Goal: Information Seeking & Learning: Learn about a topic

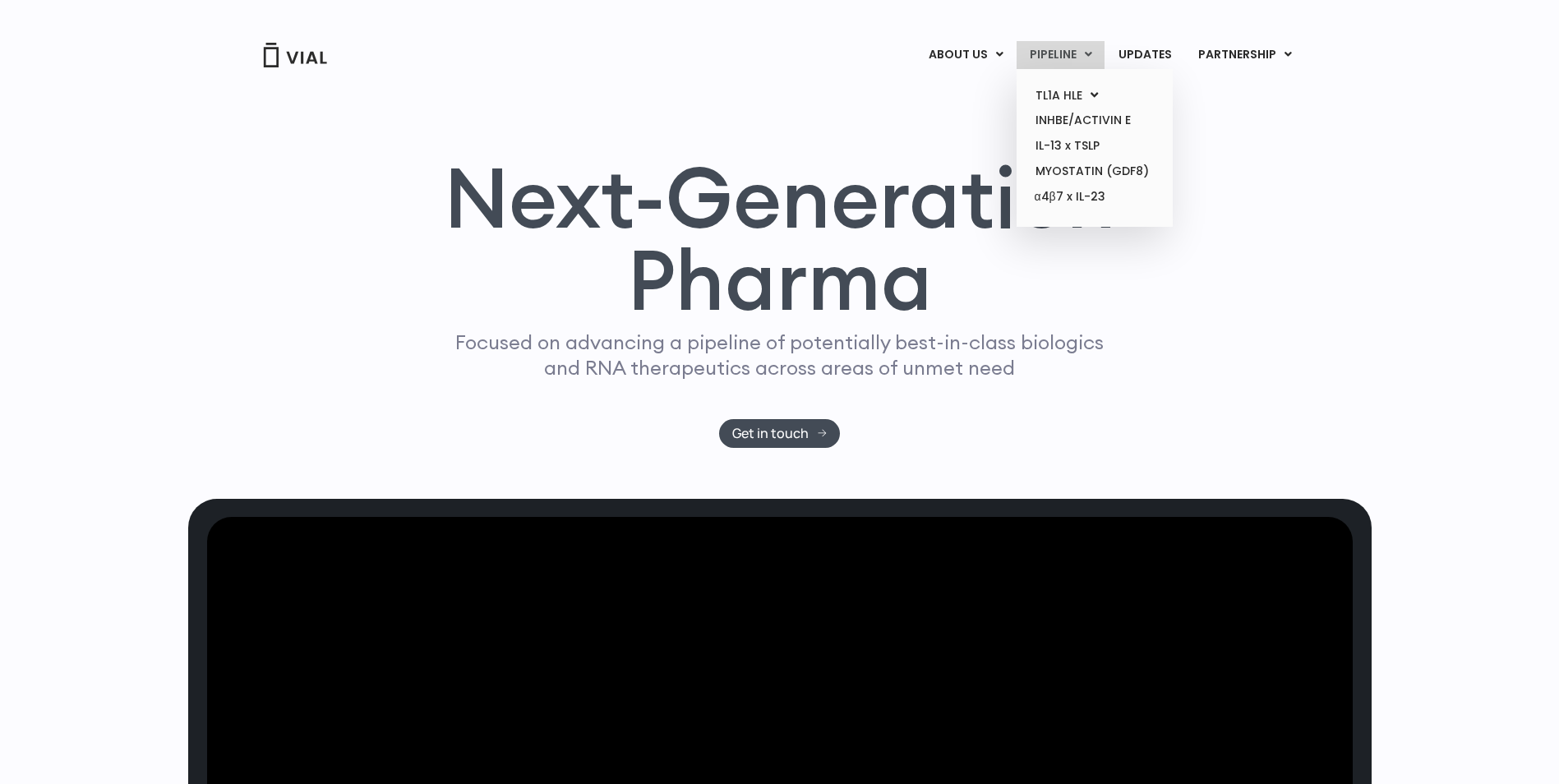
click at [1064, 51] on link "PIPELINE" at bounding box center [1060, 55] width 88 height 28
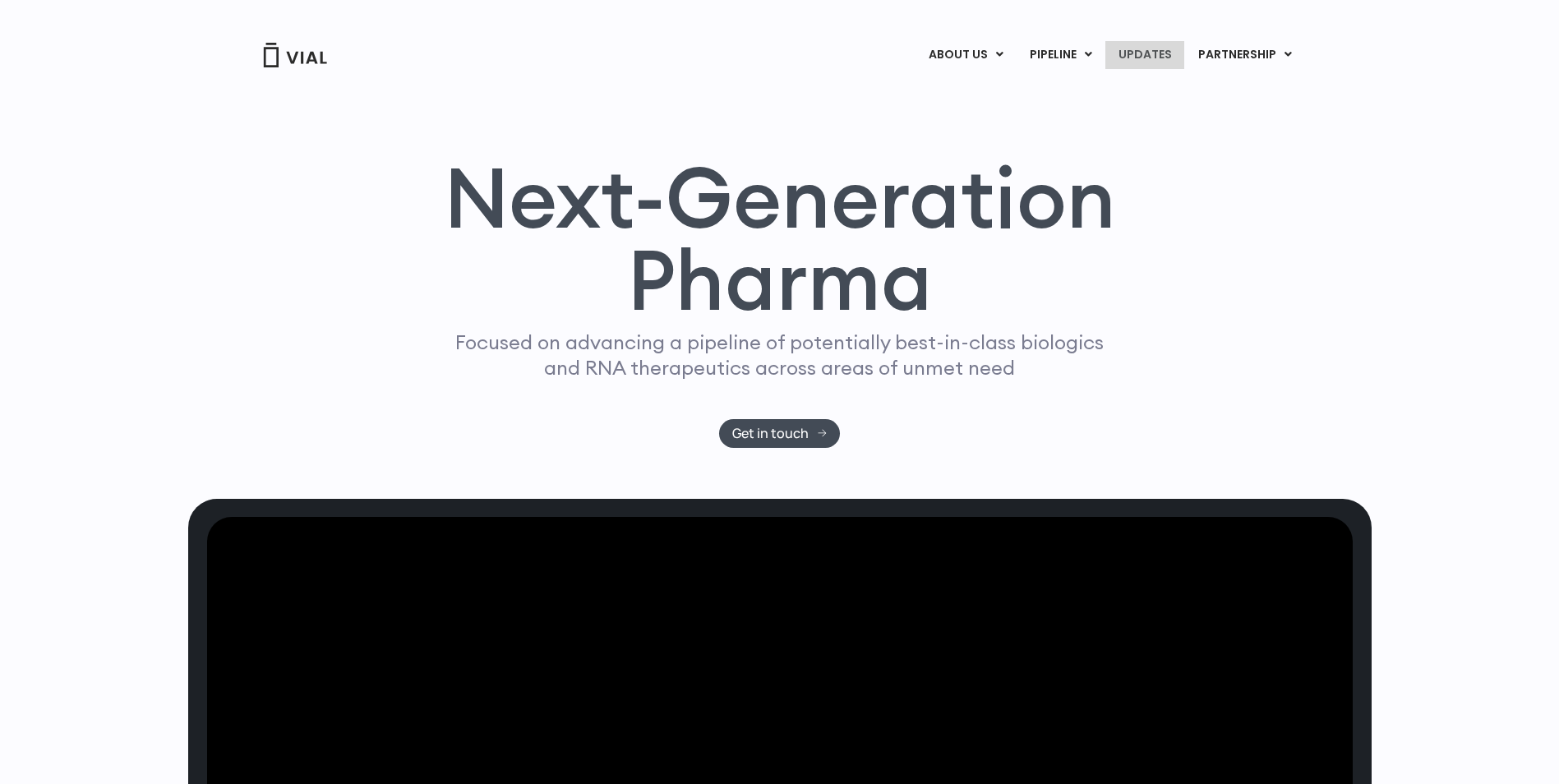
click at [1157, 54] on link "UPDATES" at bounding box center [1144, 55] width 79 height 28
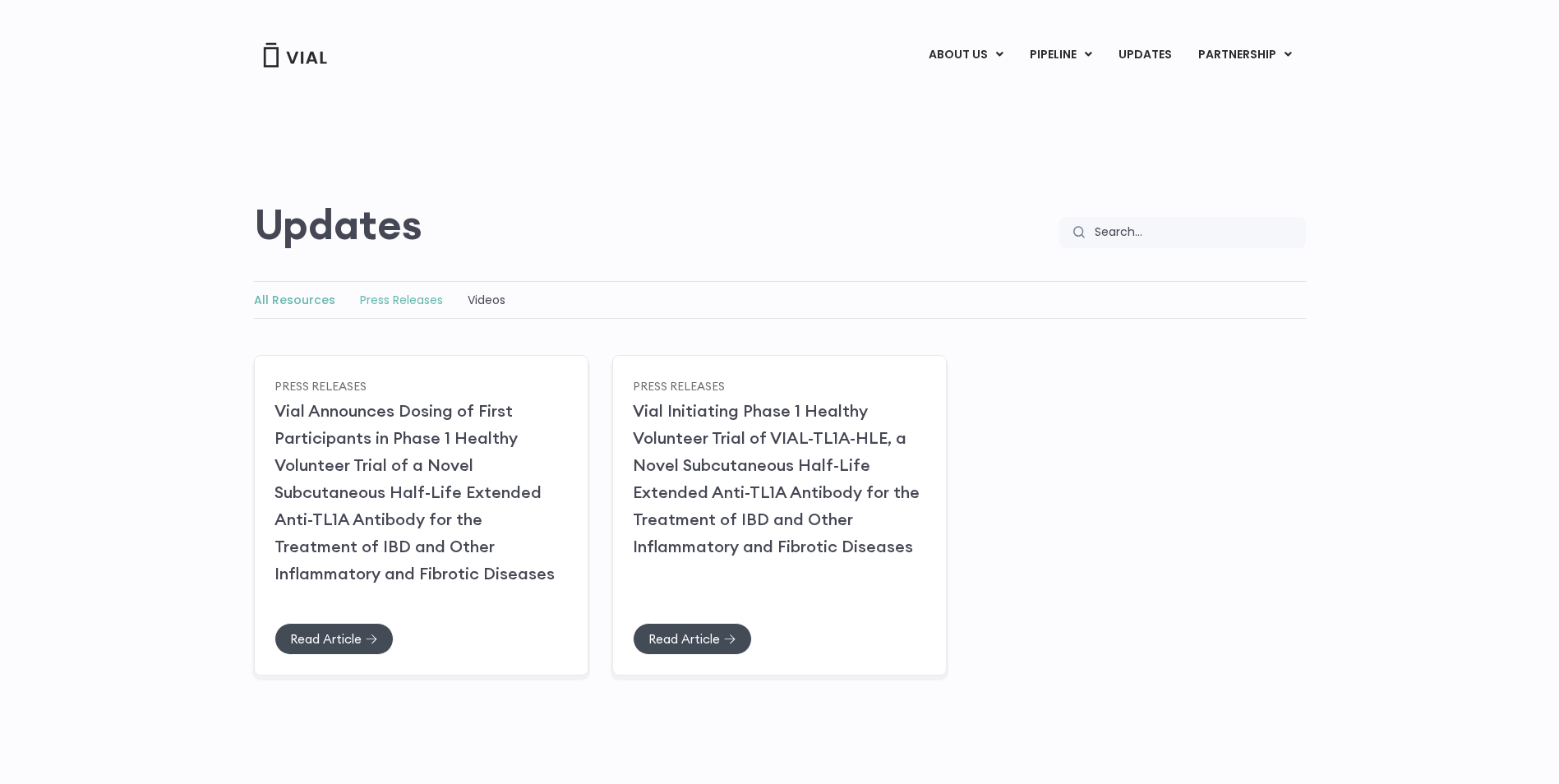
click at [415, 296] on link "Press Releases" at bounding box center [401, 299] width 83 height 16
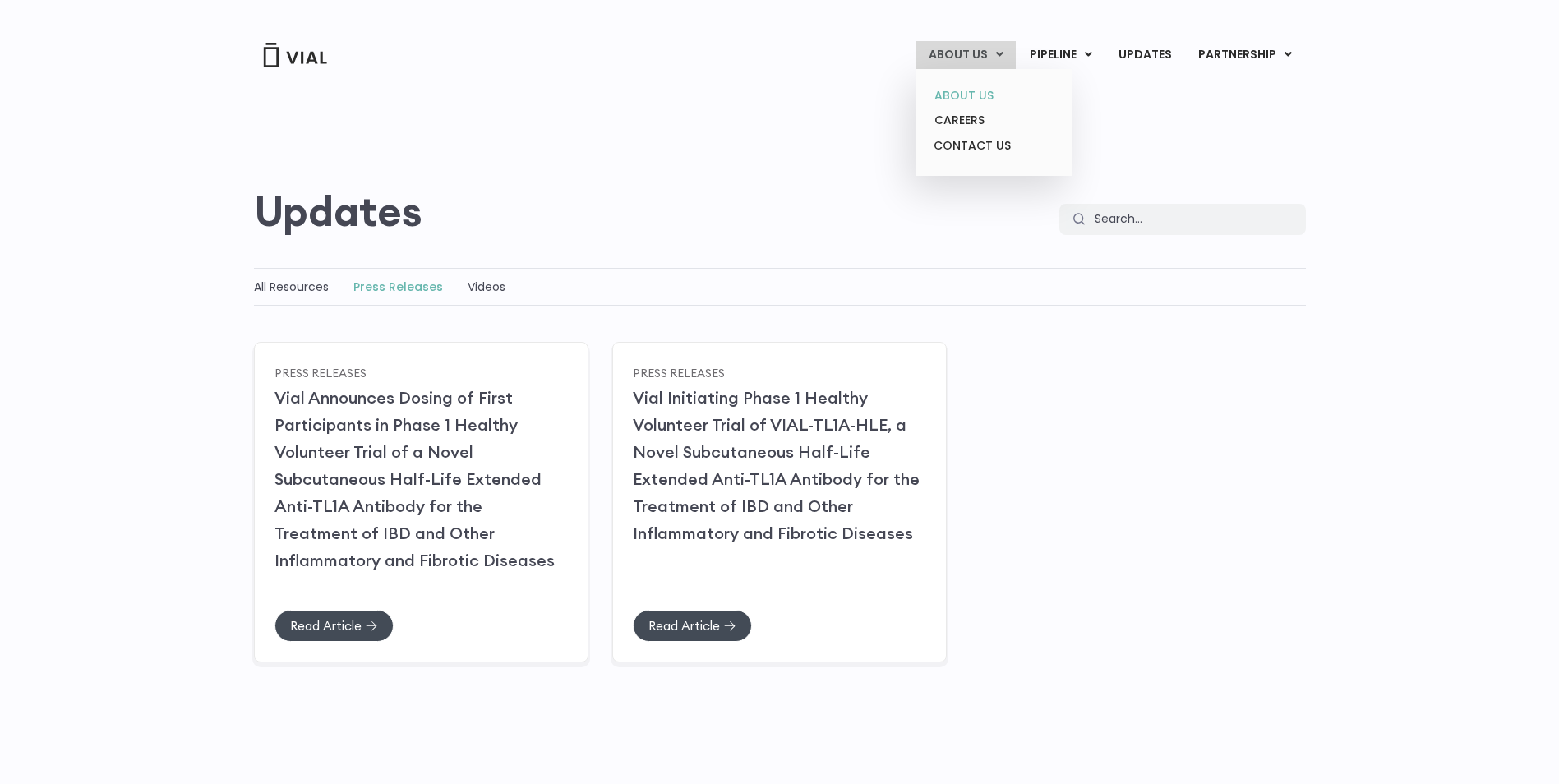
click at [968, 92] on link "ABOUT US" at bounding box center [993, 96] width 144 height 26
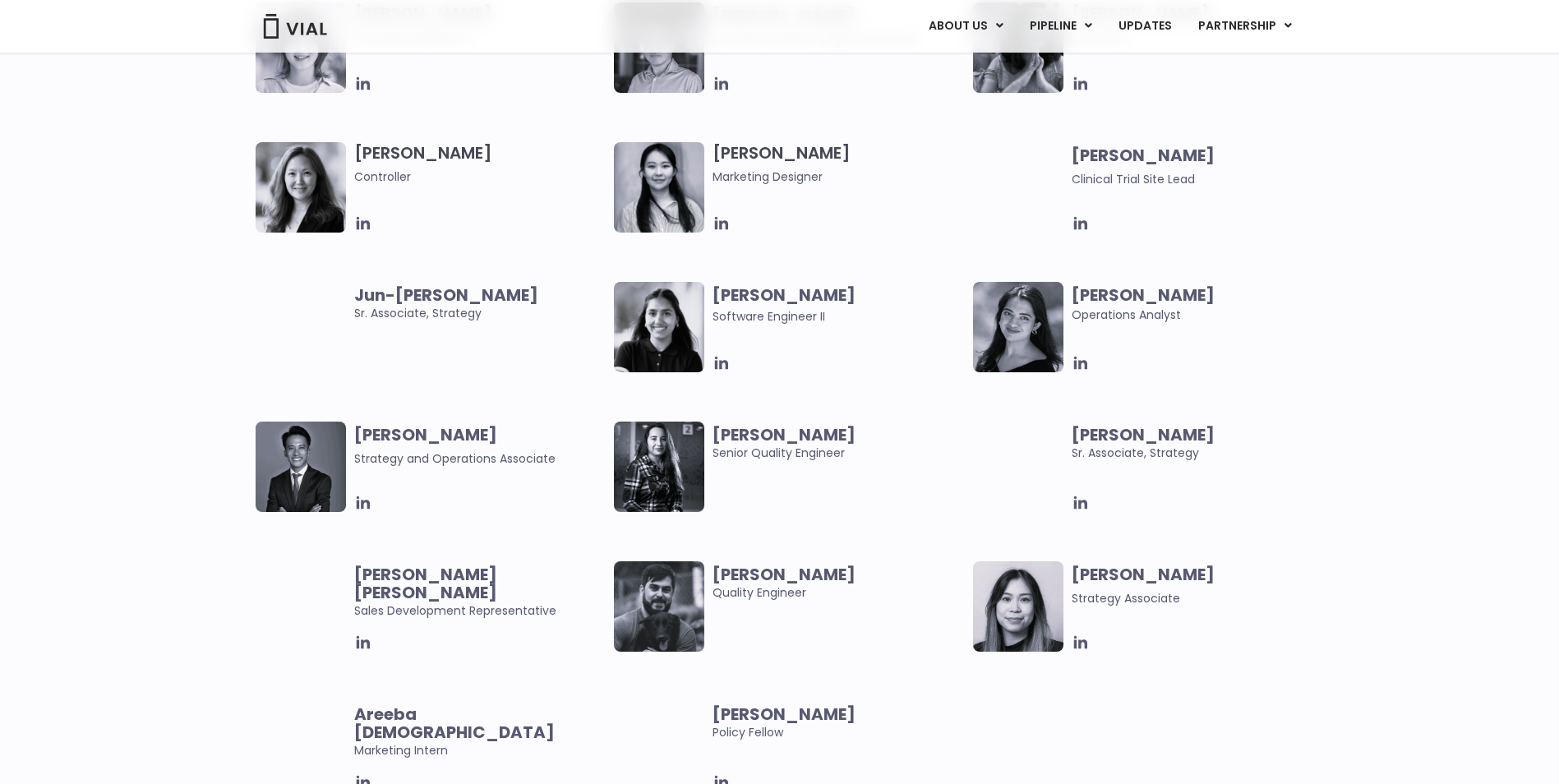
scroll to position [2659, 0]
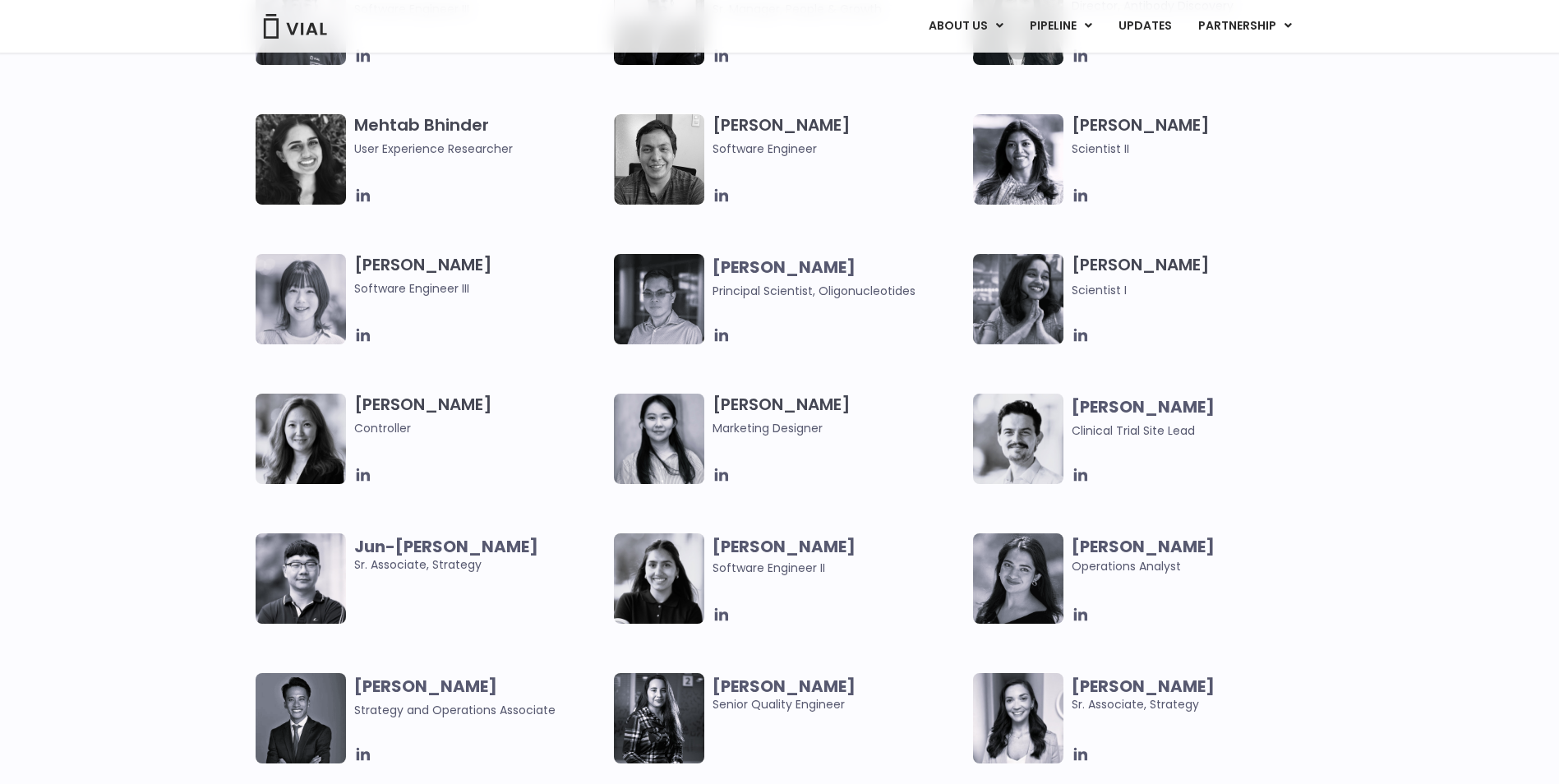
click at [1010, 446] on img at bounding box center [1017, 438] width 90 height 90
